Goal: Feedback & Contribution: Leave review/rating

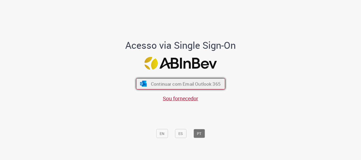
click at [156, 87] on span "Continuar com Email Outlook 365" at bounding box center [186, 84] width 70 height 6
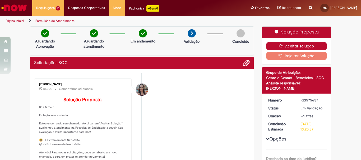
click at [283, 44] on icon "button" at bounding box center [282, 46] width 6 height 4
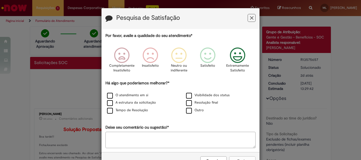
click at [237, 60] on icon "Feedback" at bounding box center [238, 56] width 20 height 16
click at [108, 94] on label "O atendimento em si" at bounding box center [127, 95] width 41 height 5
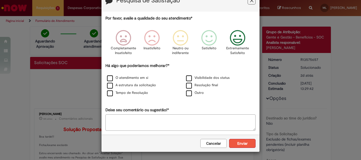
click at [243, 143] on button "Enviar" at bounding box center [242, 143] width 26 height 9
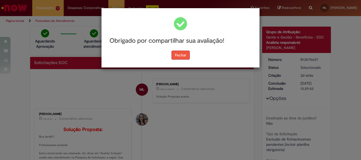
click at [186, 57] on button "Fechar" at bounding box center [180, 55] width 18 height 9
